Goal: Information Seeking & Learning: Learn about a topic

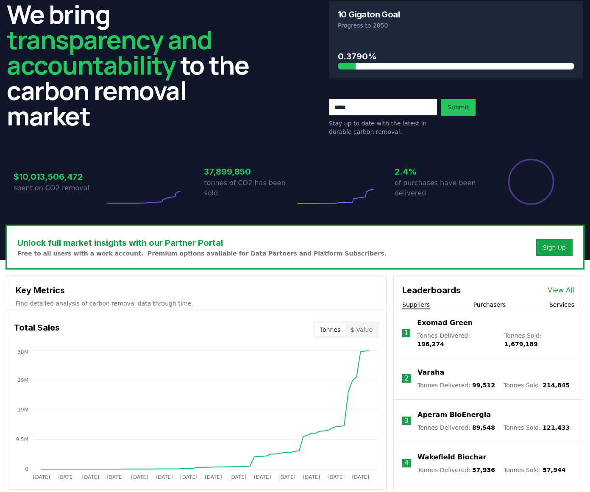
scroll to position [73, 0]
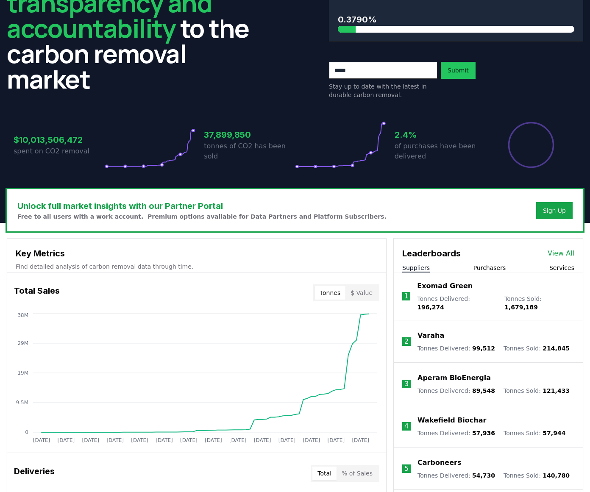
click at [520, 86] on div "Stay up to date with the latest in durable carbon removal. Submit" at bounding box center [456, 80] width 254 height 37
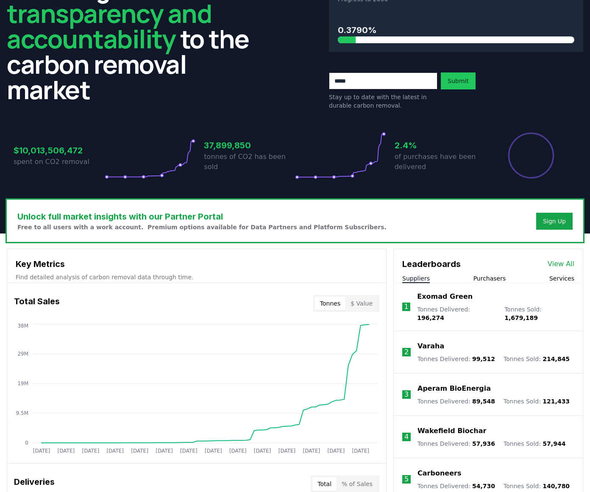
scroll to position [0, 0]
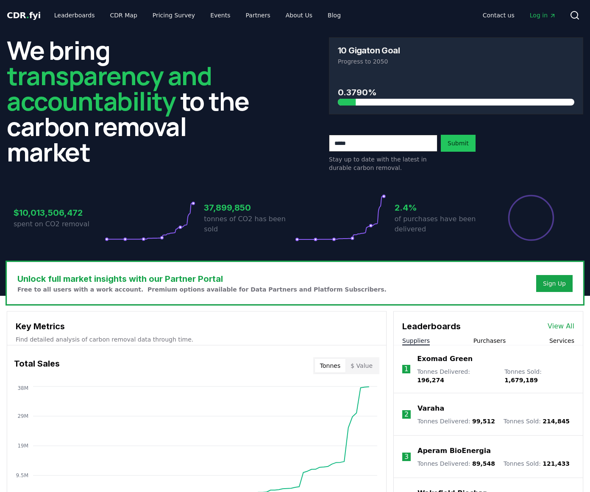
drag, startPoint x: 515, startPoint y: 171, endPoint x: 500, endPoint y: 169, distance: 15.3
click at [515, 171] on div "Stay up to date with the latest in durable carbon removal. Submit" at bounding box center [456, 153] width 254 height 37
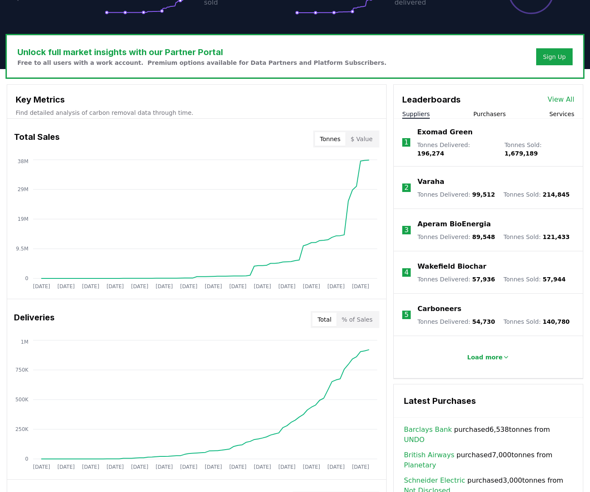
scroll to position [234, 0]
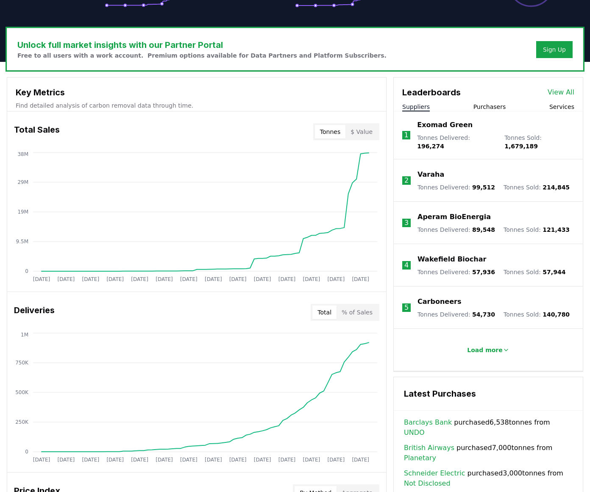
click at [365, 132] on button "$ Value" at bounding box center [361, 132] width 32 height 14
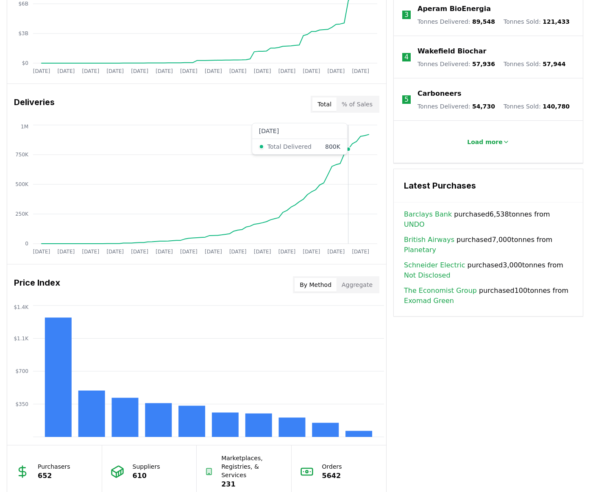
scroll to position [595, 0]
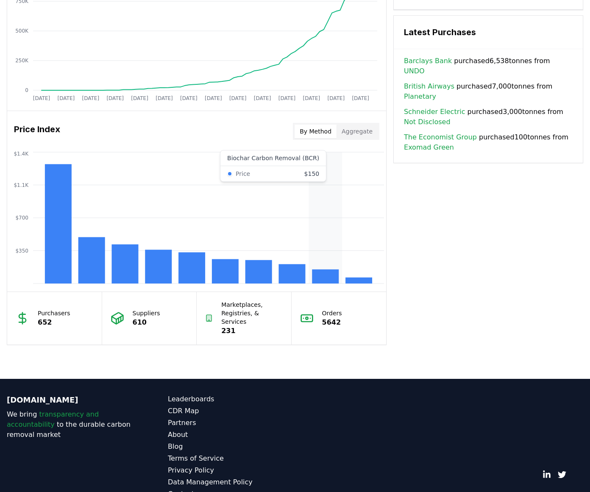
click at [325, 276] on rect at bounding box center [325, 277] width 27 height 14
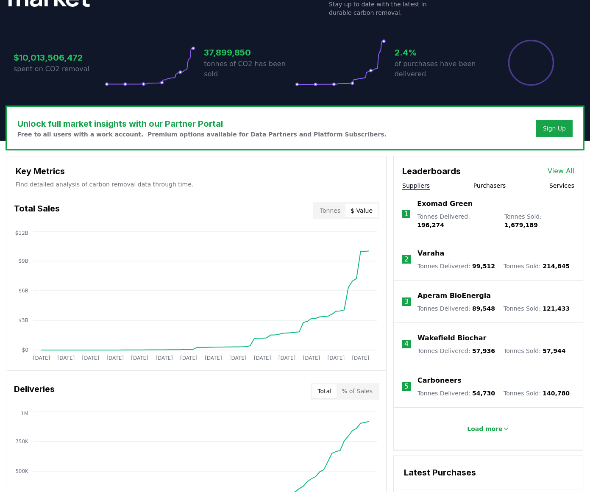
scroll to position [0, 0]
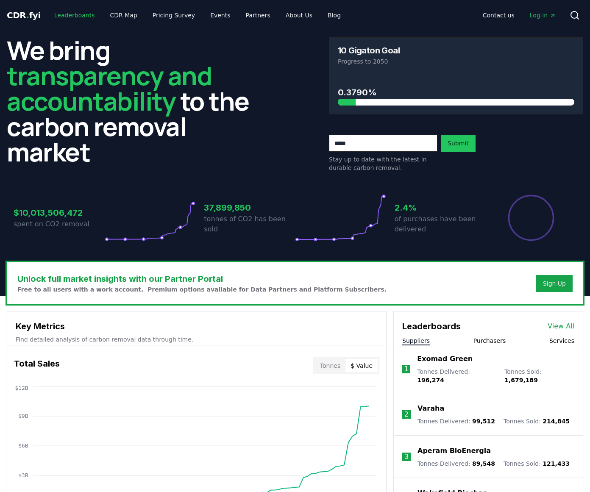
click at [79, 13] on link "Leaderboards" at bounding box center [74, 15] width 54 height 15
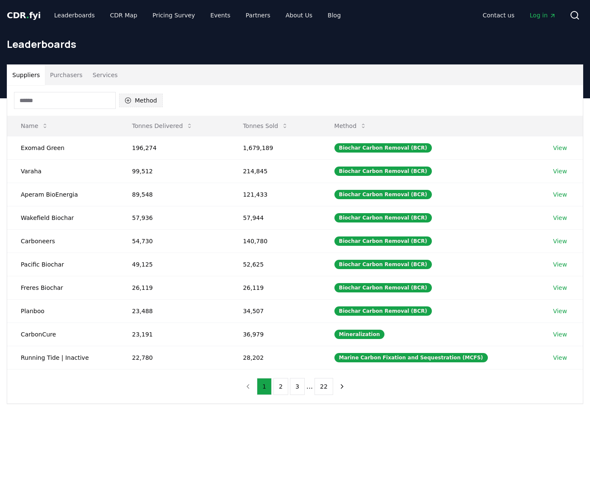
click at [143, 97] on button "Method" at bounding box center [141, 101] width 44 height 14
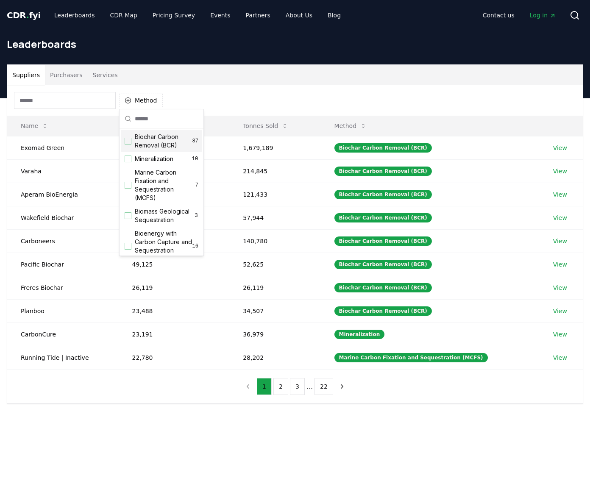
click at [129, 141] on div "Suggestions" at bounding box center [128, 141] width 7 height 7
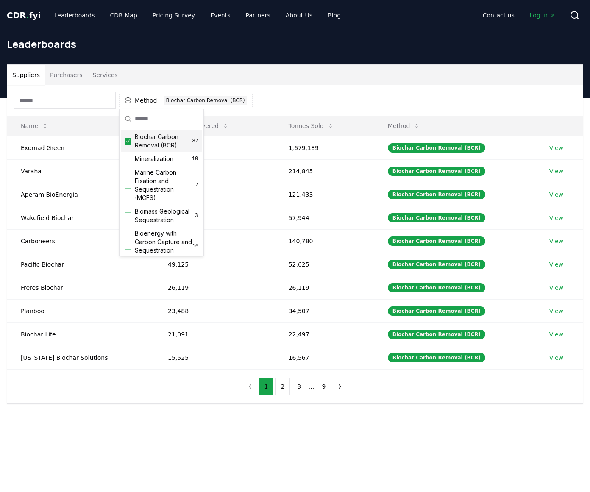
drag, startPoint x: 394, startPoint y: 100, endPoint x: 400, endPoint y: 122, distance: 23.2
click at [394, 100] on div "Method 1 Biochar Carbon Removal (BCR)" at bounding box center [294, 100] width 575 height 31
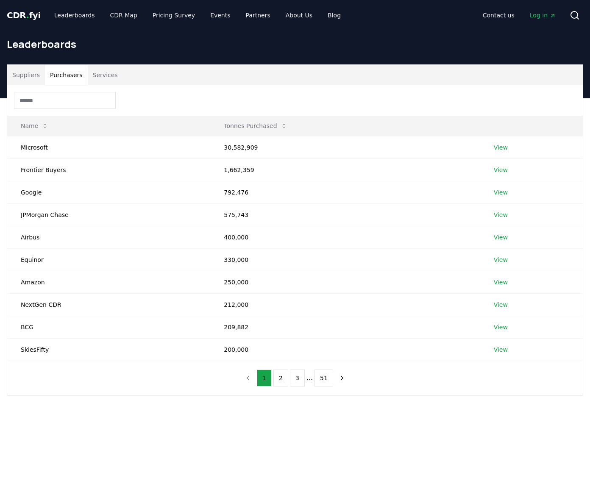
drag, startPoint x: 70, startPoint y: 75, endPoint x: 75, endPoint y: 75, distance: 4.7
click at [70, 75] on button "Purchasers" at bounding box center [66, 75] width 43 height 20
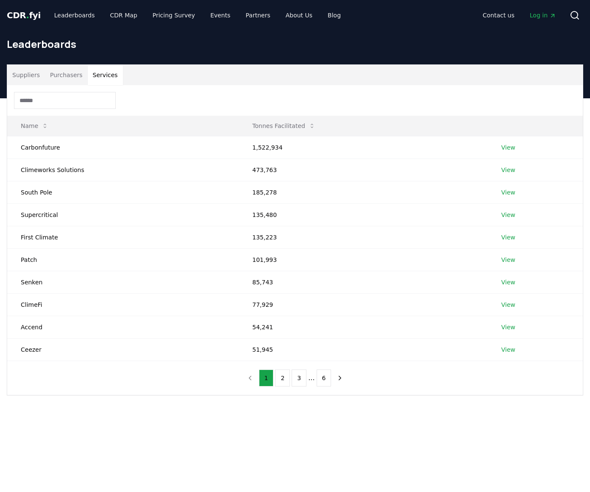
click at [94, 75] on button "Services" at bounding box center [105, 75] width 35 height 20
click at [48, 78] on button "Purchasers" at bounding box center [66, 75] width 43 height 20
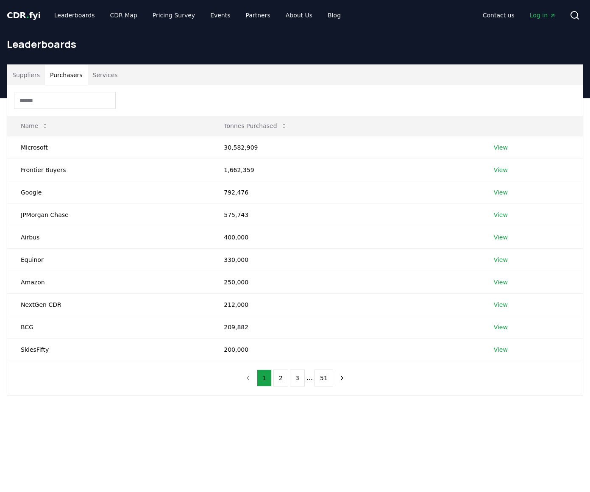
click at [19, 72] on button "Suppliers" at bounding box center [26, 75] width 38 height 20
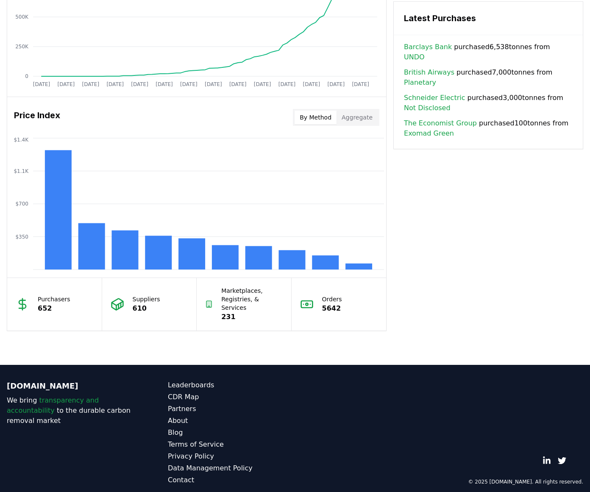
scroll to position [609, 0]
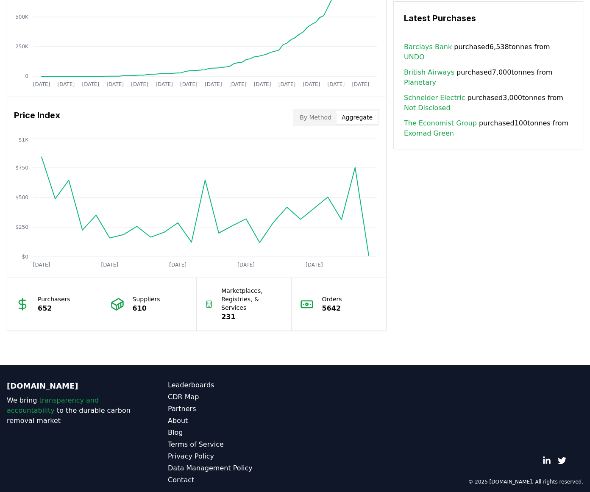
click at [358, 114] on button "Aggregate" at bounding box center [356, 118] width 41 height 14
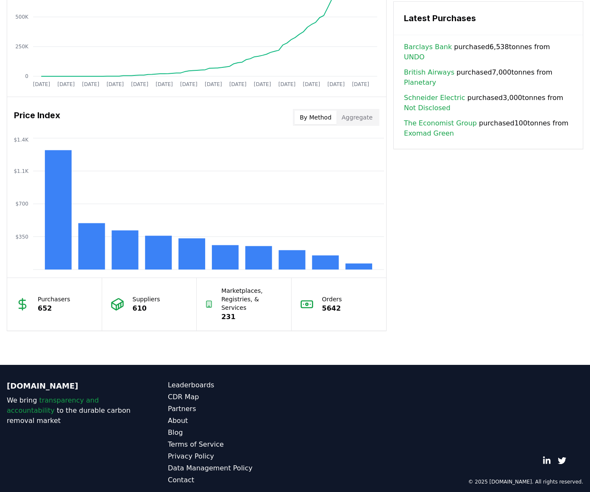
click at [325, 115] on button "By Method" at bounding box center [316, 118] width 42 height 14
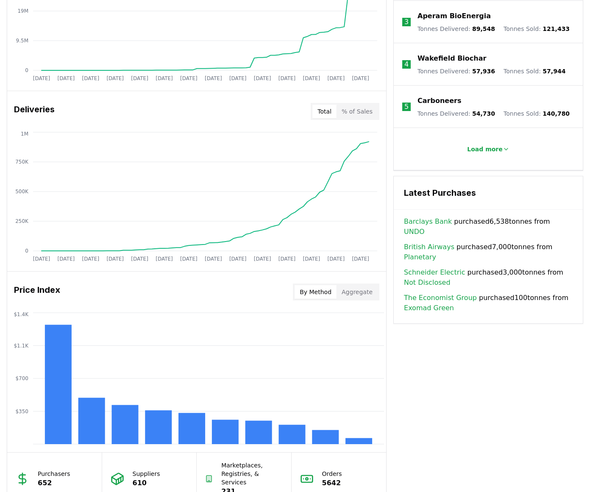
scroll to position [367, 0]
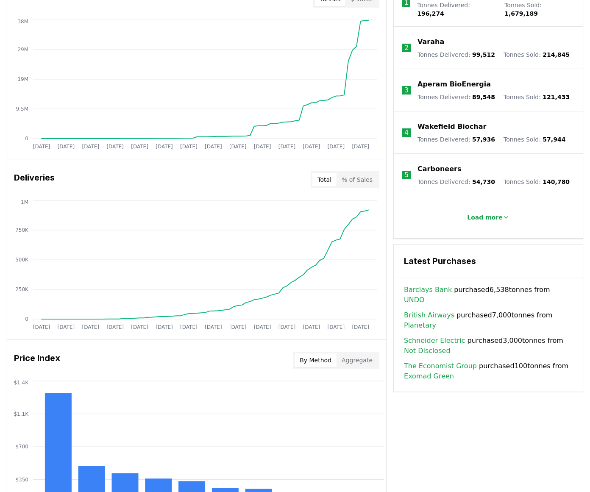
click at [507, 358] on div "Barclays Bank purchased 6,538 tonnes from UNDO British Airways purchased 7,000 …" at bounding box center [488, 338] width 189 height 107
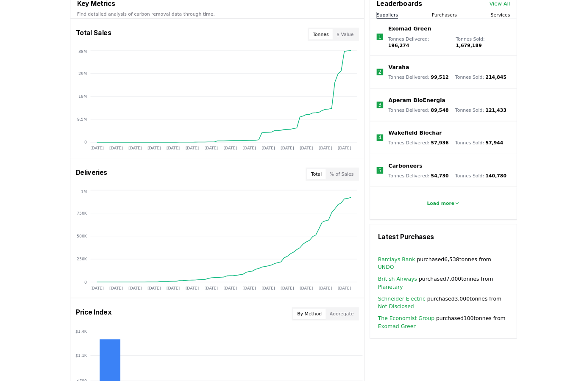
scroll to position [0, 0]
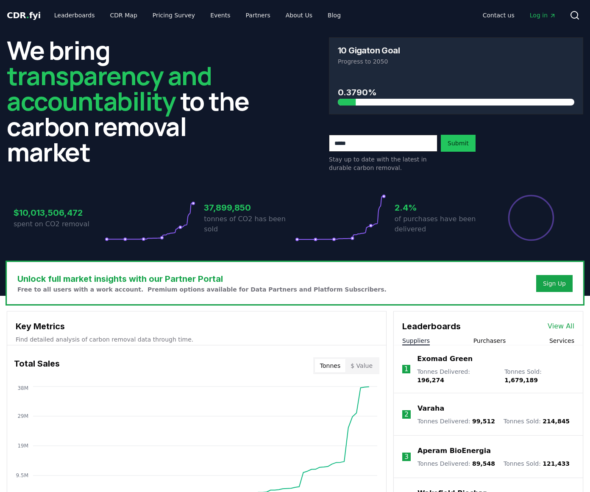
click at [425, 216] on p "of purchases have been delivered" at bounding box center [440, 224] width 91 height 20
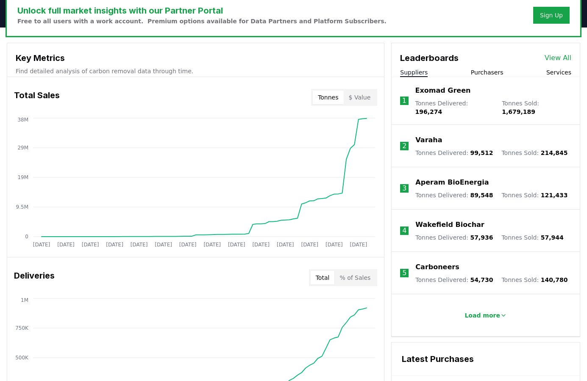
scroll to position [270, 0]
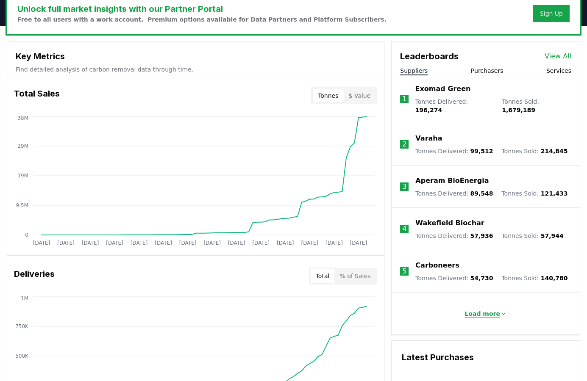
click at [476, 310] on p "Load more" at bounding box center [482, 314] width 36 height 8
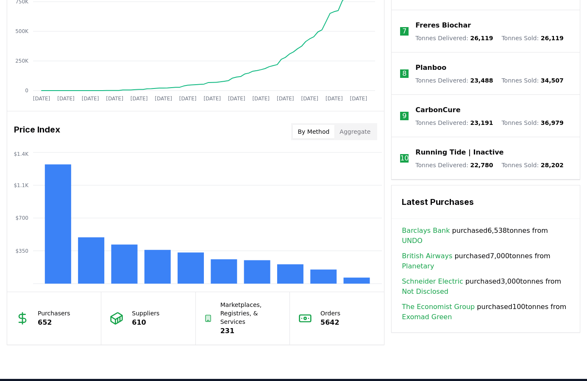
scroll to position [443, 0]
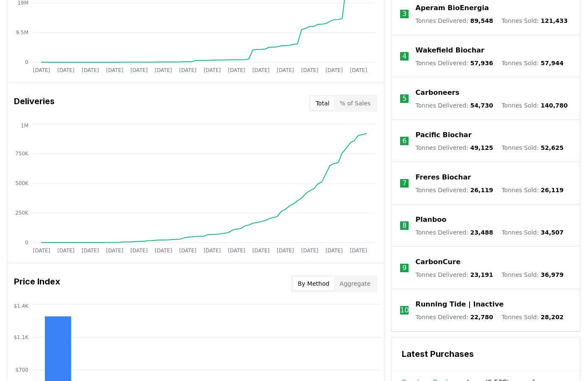
click at [351, 108] on button "% of Sales" at bounding box center [354, 104] width 41 height 14
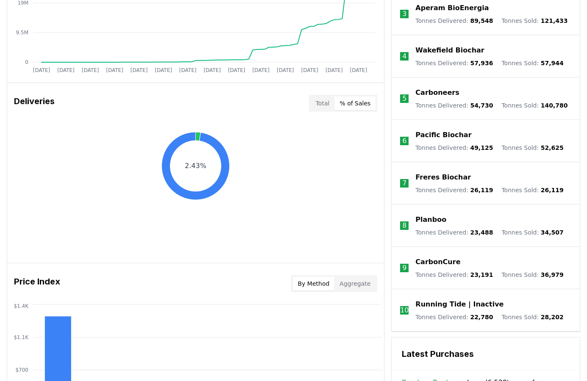
click at [319, 103] on button "Total" at bounding box center [323, 104] width 24 height 14
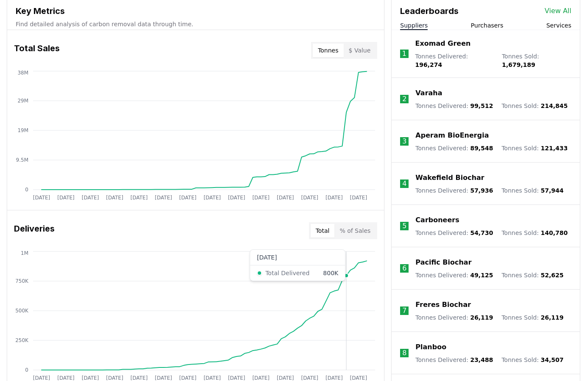
scroll to position [247, 0]
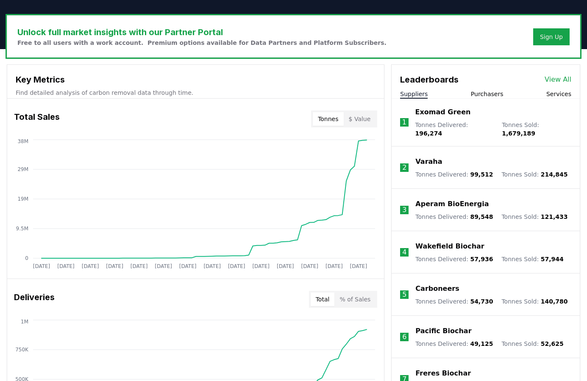
click at [355, 117] on button "$ Value" at bounding box center [360, 119] width 32 height 14
click at [331, 118] on button "Tonnes" at bounding box center [328, 119] width 31 height 14
click at [366, 119] on button "$ Value" at bounding box center [360, 119] width 32 height 14
click at [334, 119] on button "Tonnes" at bounding box center [328, 119] width 31 height 14
click at [369, 120] on button "$ Value" at bounding box center [360, 119] width 32 height 14
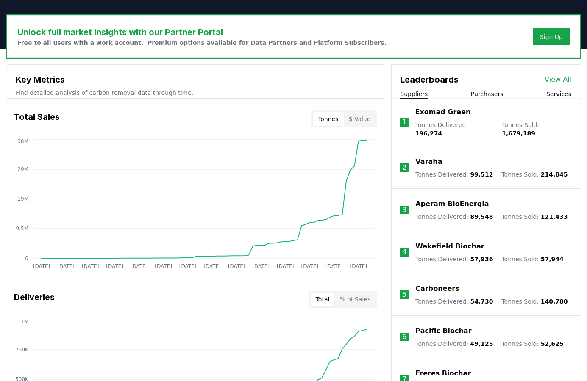
click at [339, 120] on button "Tonnes" at bounding box center [328, 119] width 31 height 14
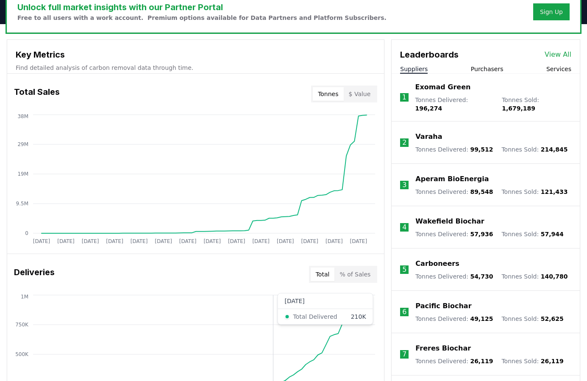
scroll to position [0, 0]
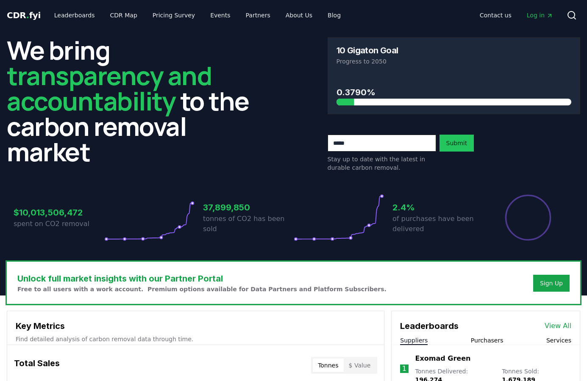
drag, startPoint x: 483, startPoint y: 170, endPoint x: 412, endPoint y: 216, distance: 85.1
click at [482, 171] on div "Stay up to date with the latest in durable carbon removal. Submit" at bounding box center [454, 153] width 253 height 37
drag, startPoint x: 414, startPoint y: 209, endPoint x: 390, endPoint y: 207, distance: 23.4
click at [388, 208] on div "$10,013,506,472 spent on CO2 removal 37,899,850 tonnes of CO2 has been sold 2.4…" at bounding box center [294, 217] width 560 height 47
click at [390, 208] on div "$10,013,506,472 spent on CO2 removal 37,899,850 tonnes of CO2 has been sold 2.4…" at bounding box center [294, 217] width 560 height 47
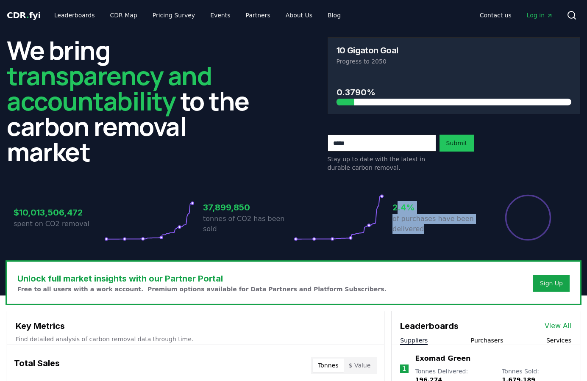
drag, startPoint x: 395, startPoint y: 208, endPoint x: 442, endPoint y: 237, distance: 54.7
click at [442, 237] on div "2.4% of purchases have been delivered" at bounding box center [437, 217] width 91 height 47
drag, startPoint x: 440, startPoint y: 236, endPoint x: 434, endPoint y: 231, distance: 7.8
click at [439, 234] on div "2.4% of purchases have been delivered" at bounding box center [437, 217] width 91 height 47
drag, startPoint x: 434, startPoint y: 231, endPoint x: 393, endPoint y: 207, distance: 47.8
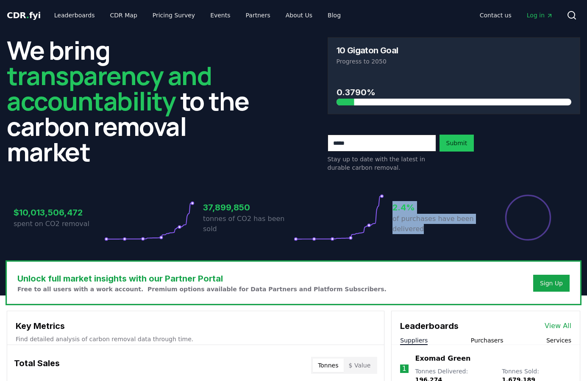
click at [393, 207] on div "2.4% of purchases have been delivered" at bounding box center [437, 217] width 91 height 47
click at [393, 207] on h3 "2.4%" at bounding box center [437, 207] width 91 height 13
